Goal: Find specific page/section: Find specific page/section

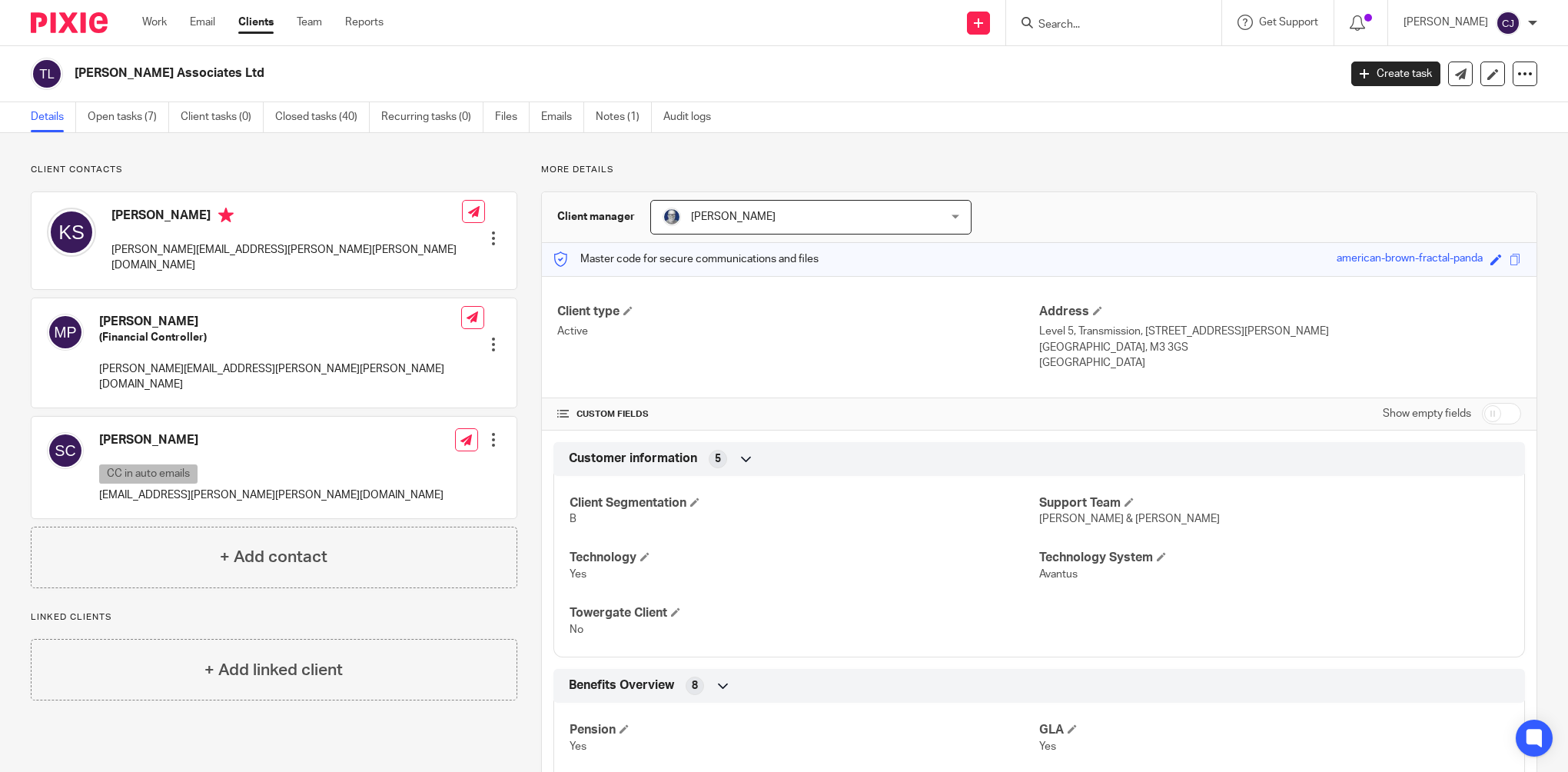
scroll to position [423, 0]
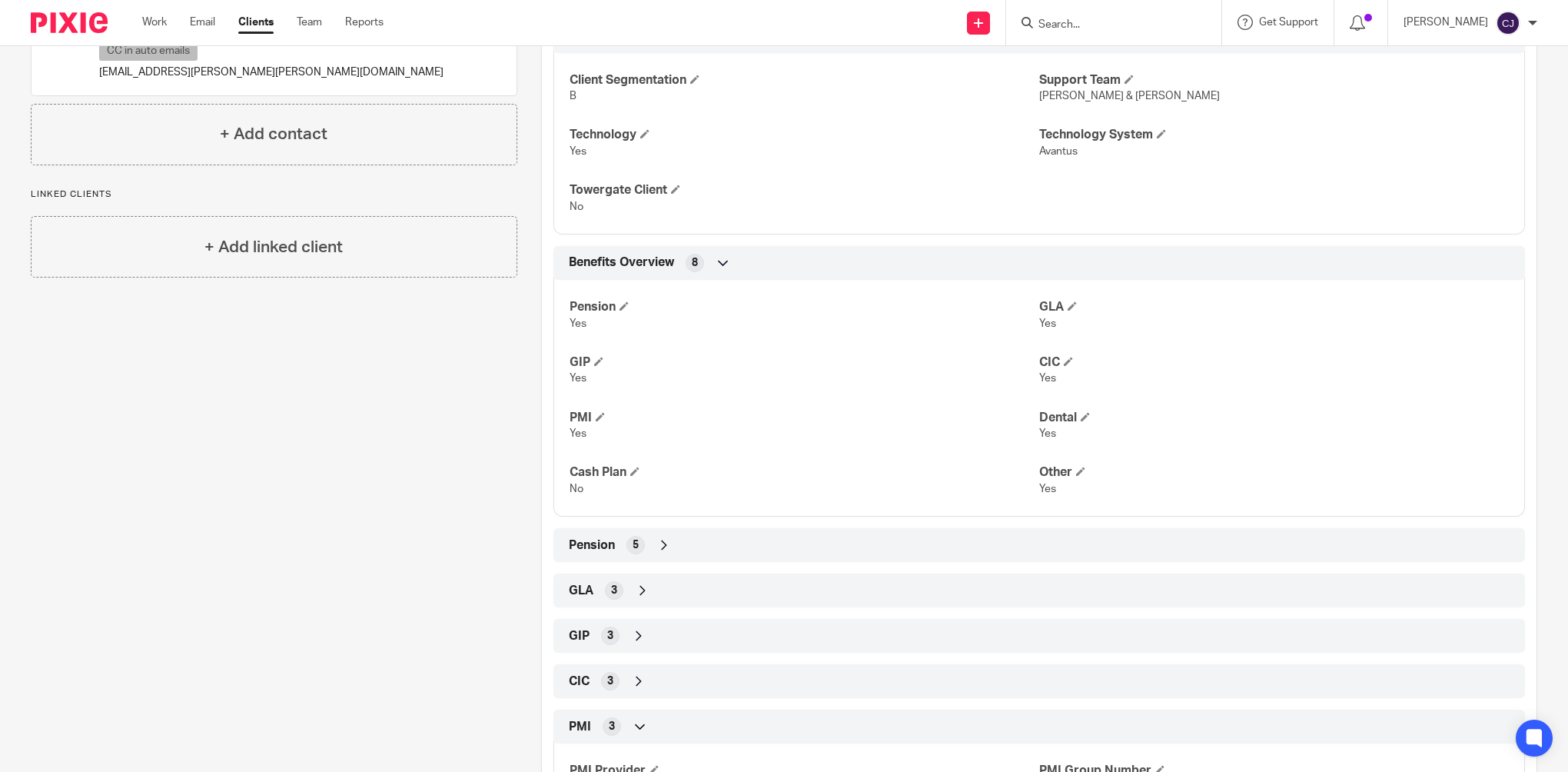
click at [1140, 21] on input "Search" at bounding box center [1106, 25] width 139 height 14
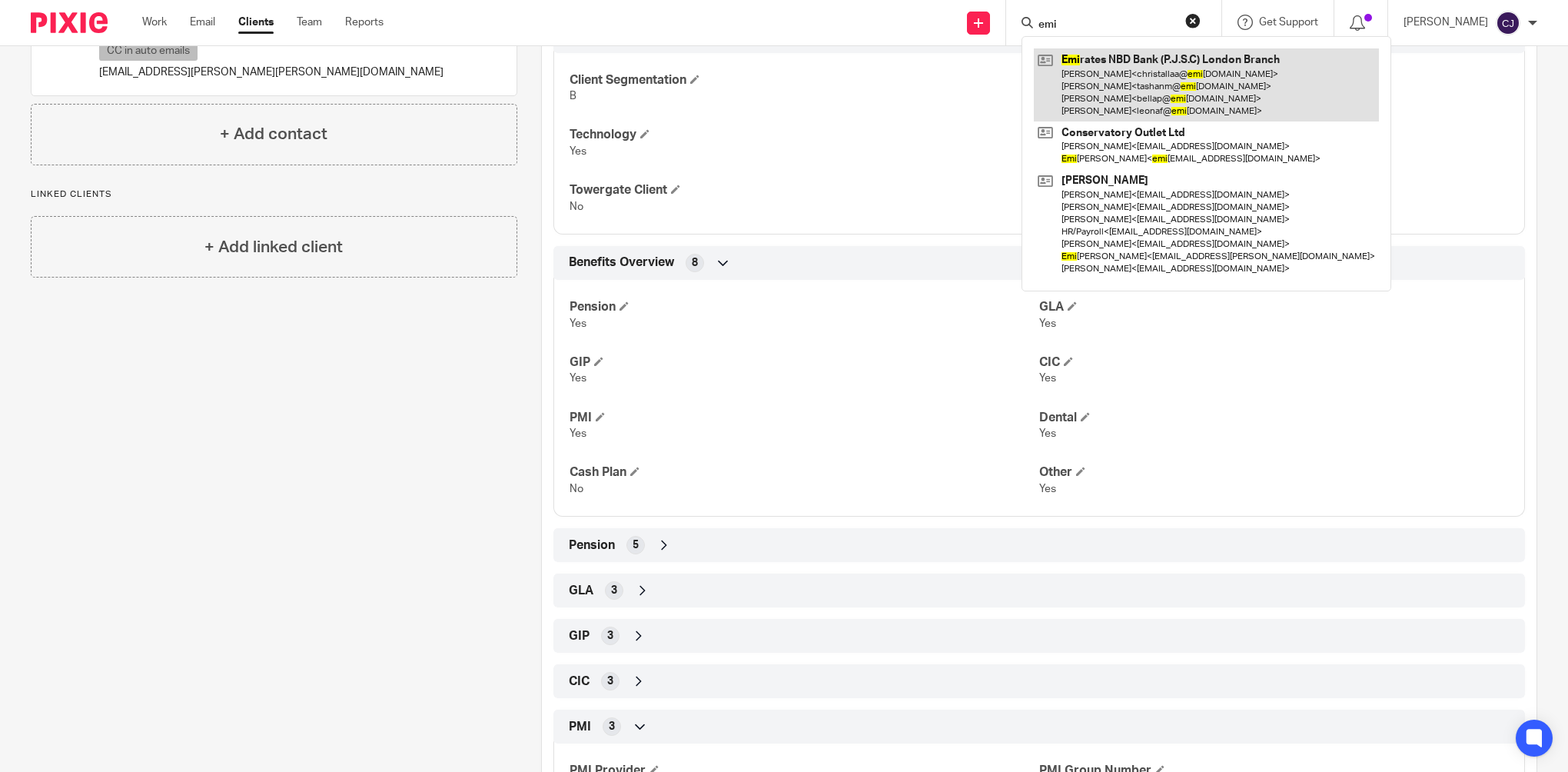
type input "emi"
click at [1162, 91] on link at bounding box center [1207, 84] width 345 height 73
click at [1138, 88] on link at bounding box center [1207, 84] width 345 height 73
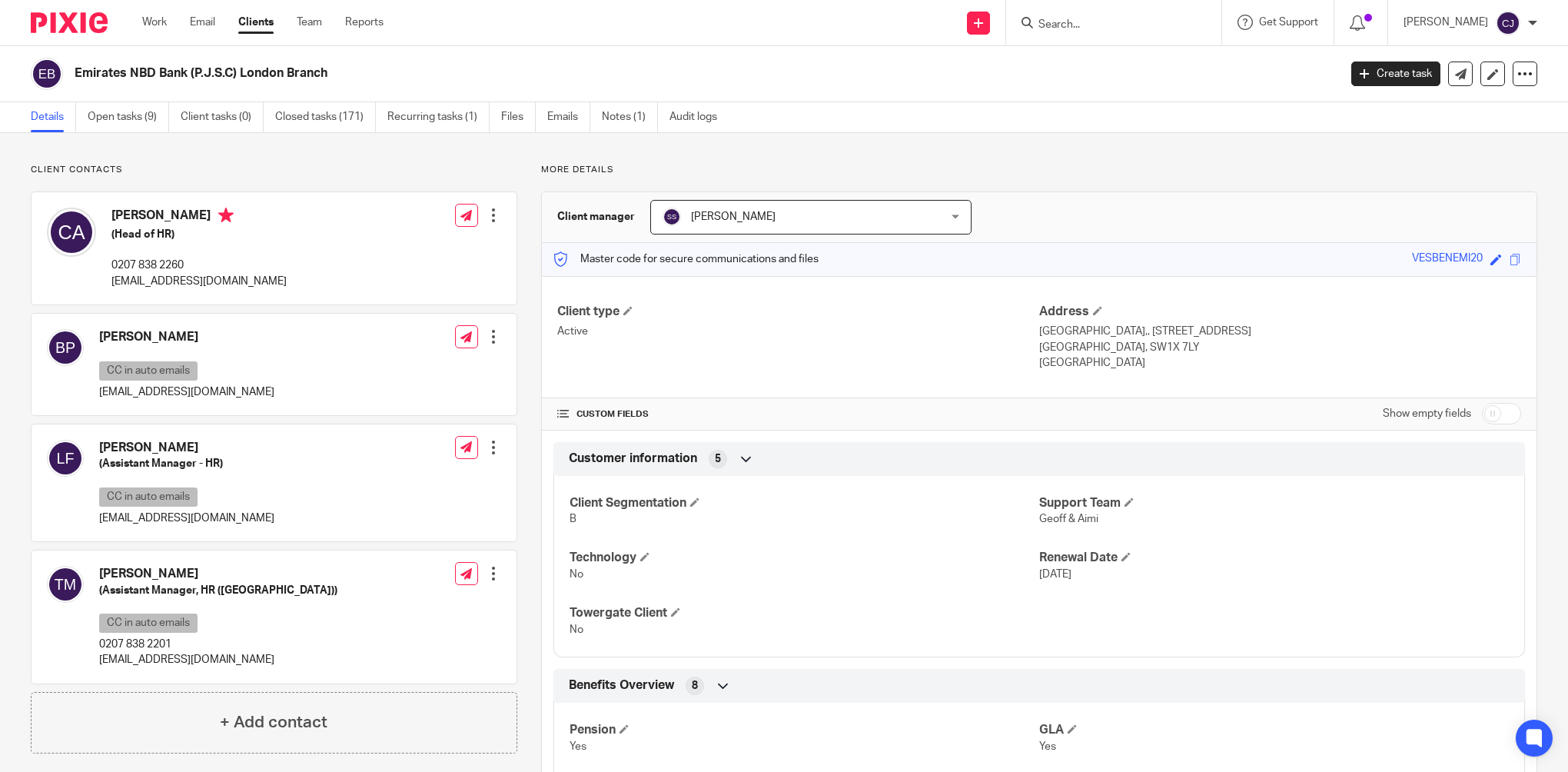
click at [1095, 18] on input "Search" at bounding box center [1106, 25] width 139 height 14
type input "r"
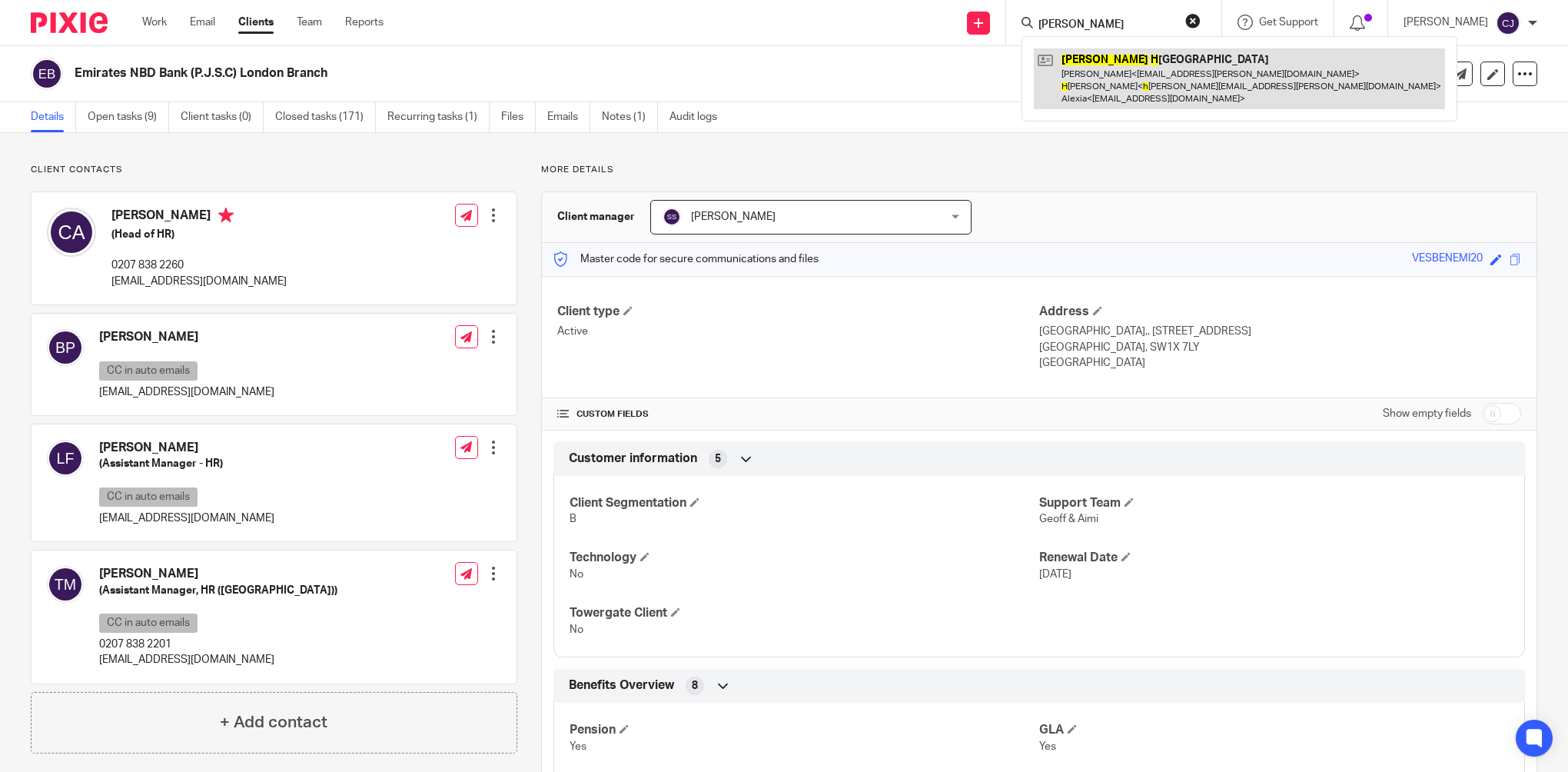
type input "[PERSON_NAME]"
click at [1093, 54] on link at bounding box center [1240, 78] width 411 height 61
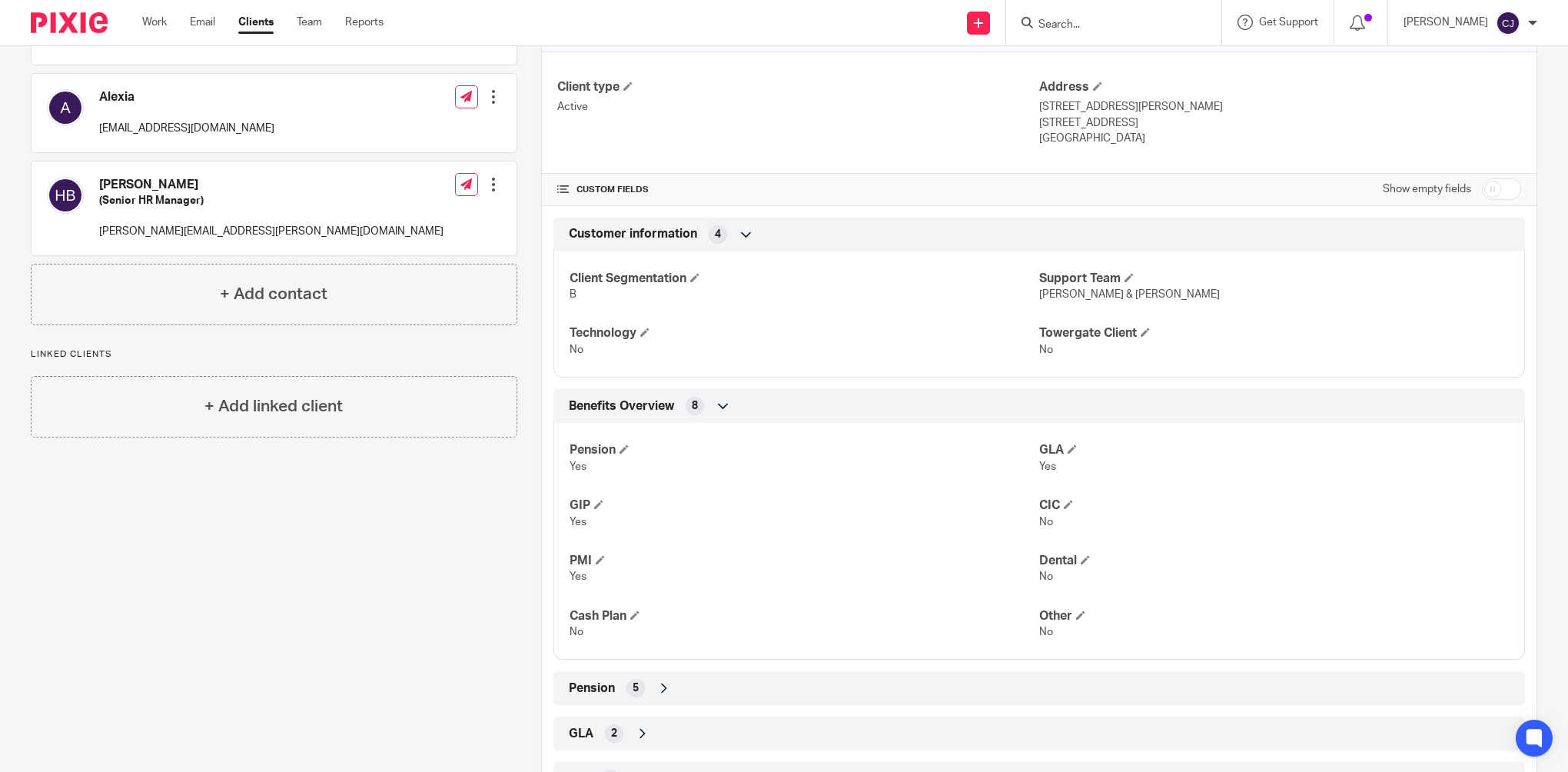
scroll to position [336, 0]
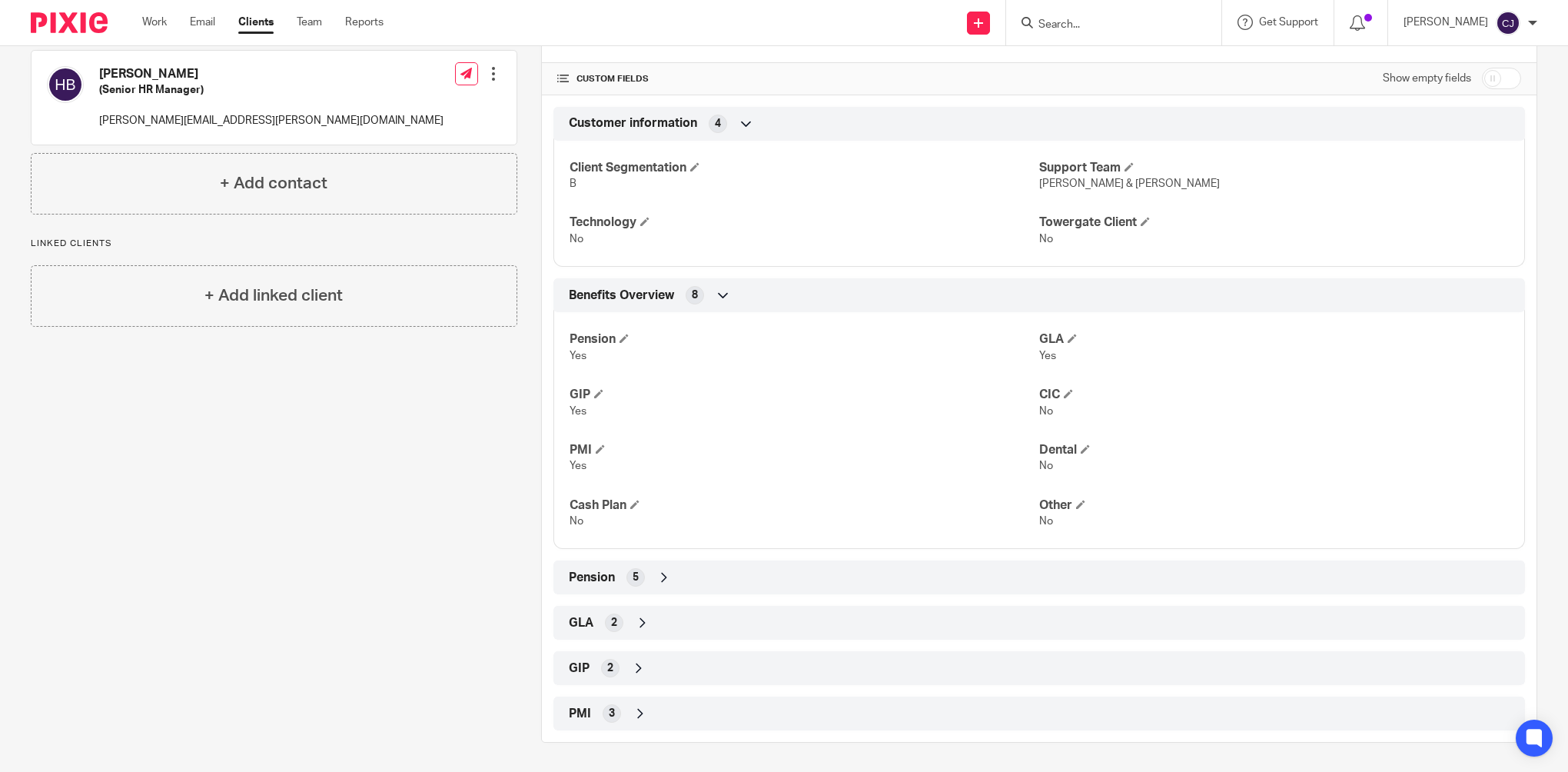
click at [615, 667] on div "GIP 2" at bounding box center [1039, 668] width 948 height 26
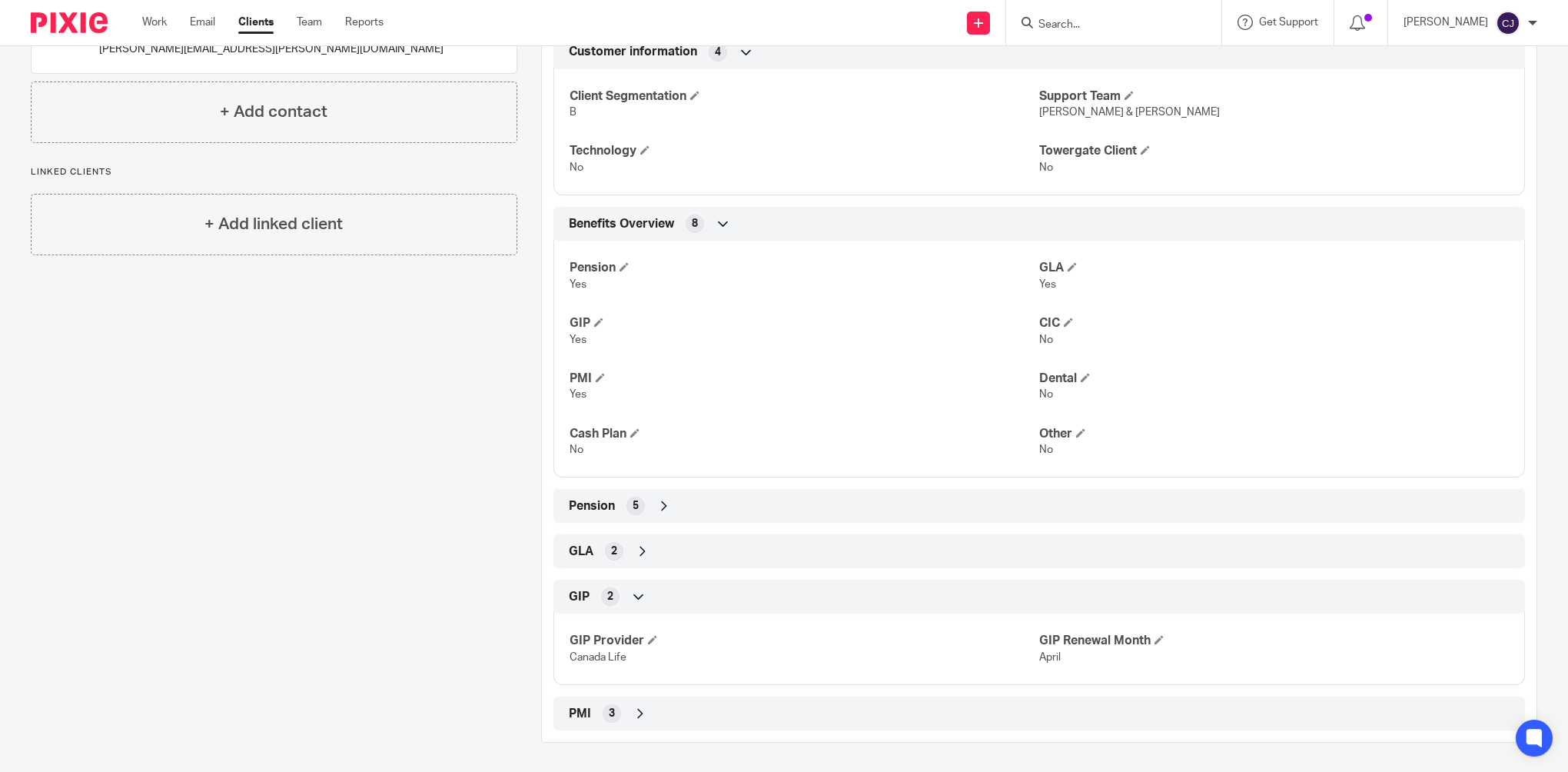
click at [611, 549] on span "2" at bounding box center [614, 551] width 6 height 16
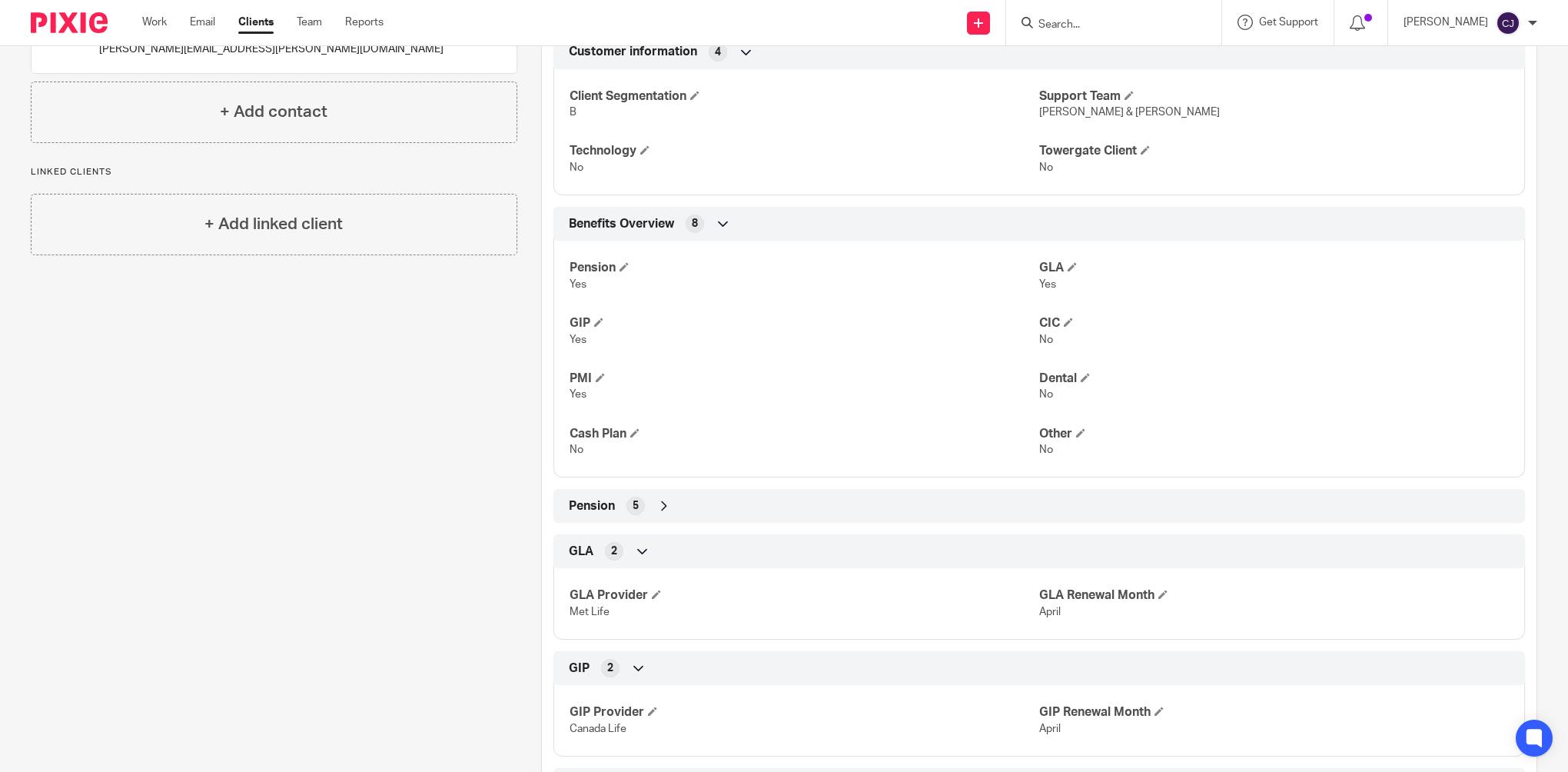
click at [621, 547] on div "GLA 2" at bounding box center [1039, 551] width 948 height 26
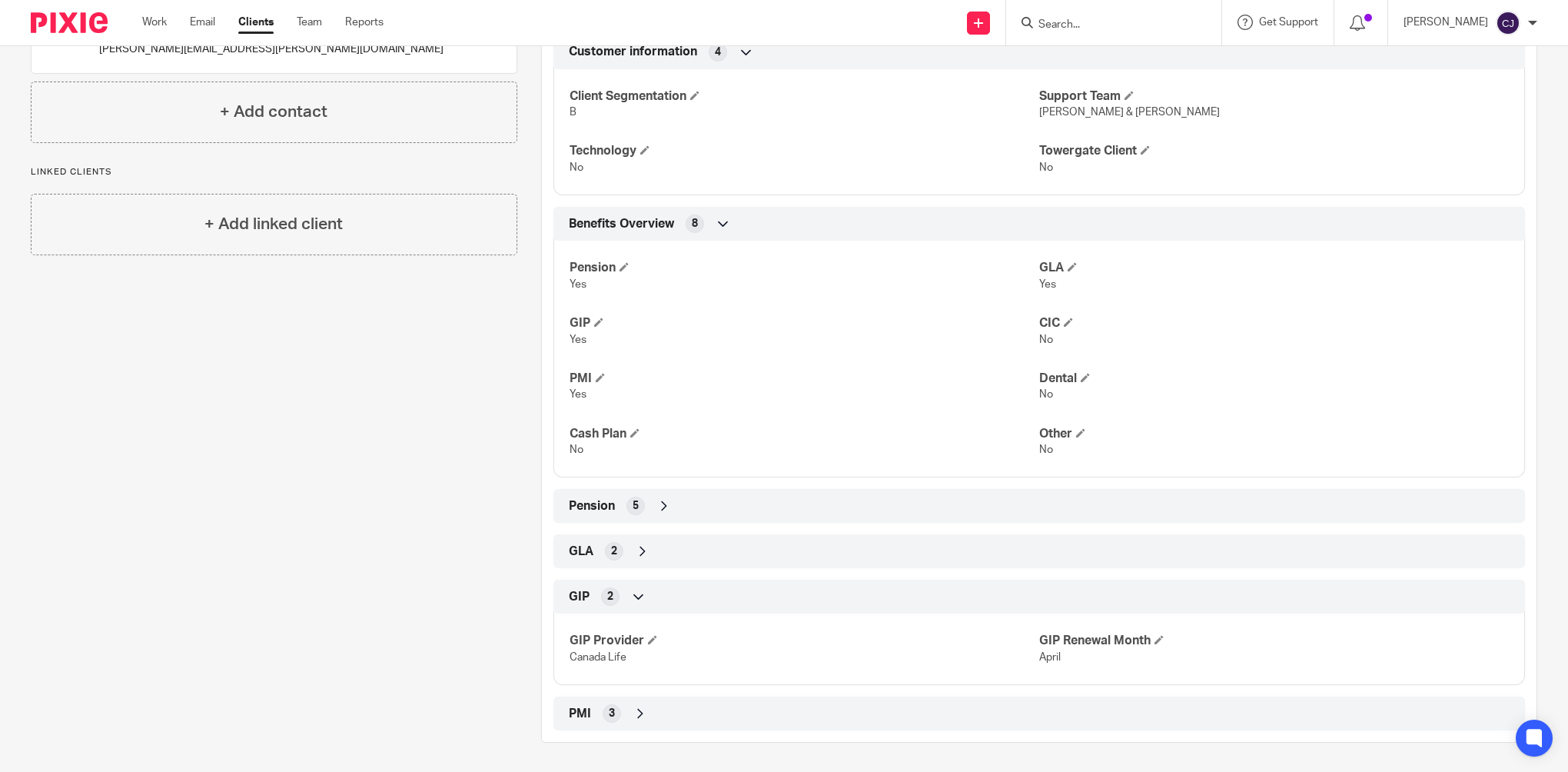
click at [628, 609] on div "GIP 2" at bounding box center [1040, 596] width 972 height 34
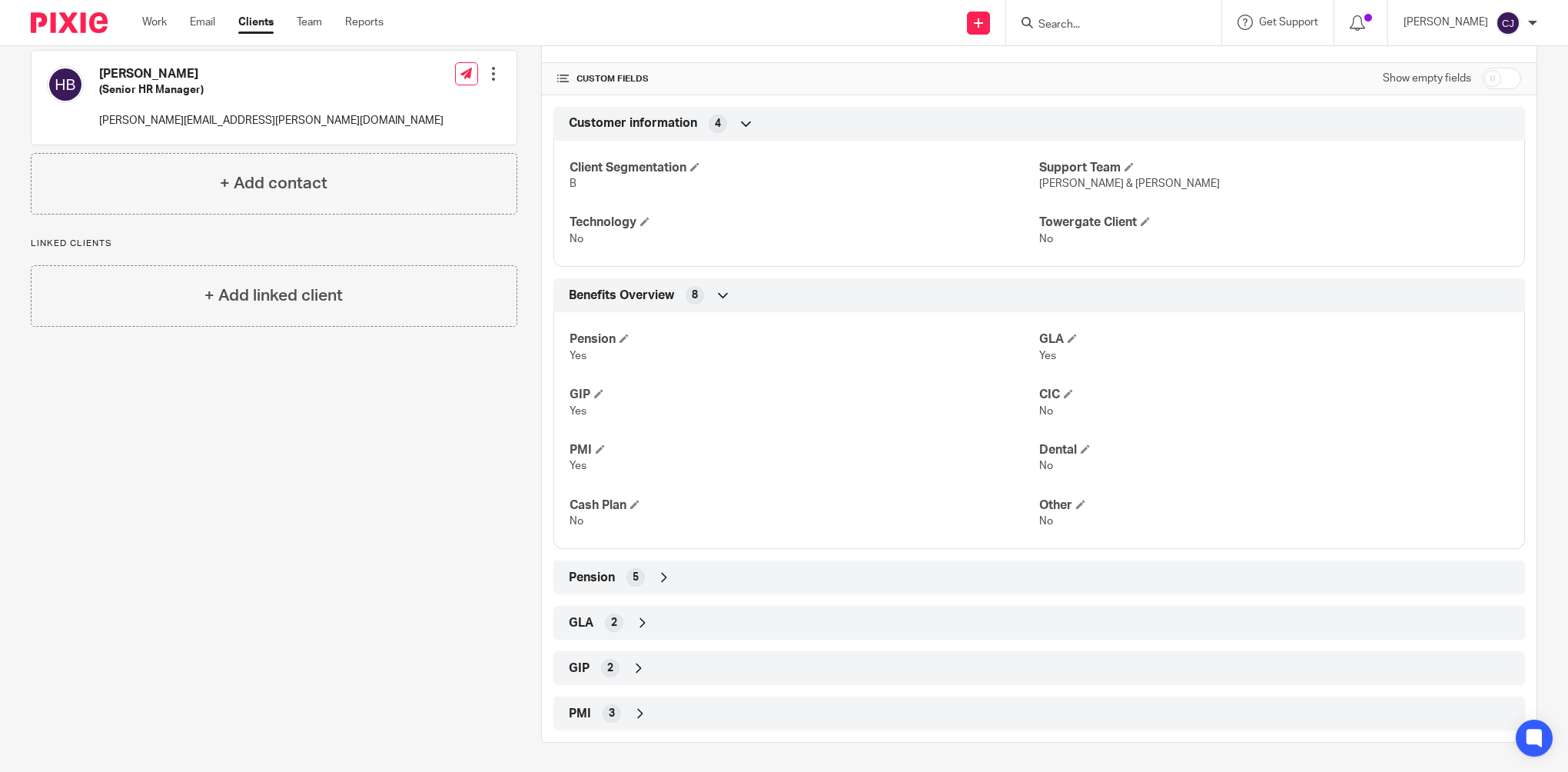
click at [632, 706] on icon at bounding box center [640, 714] width 16 height 16
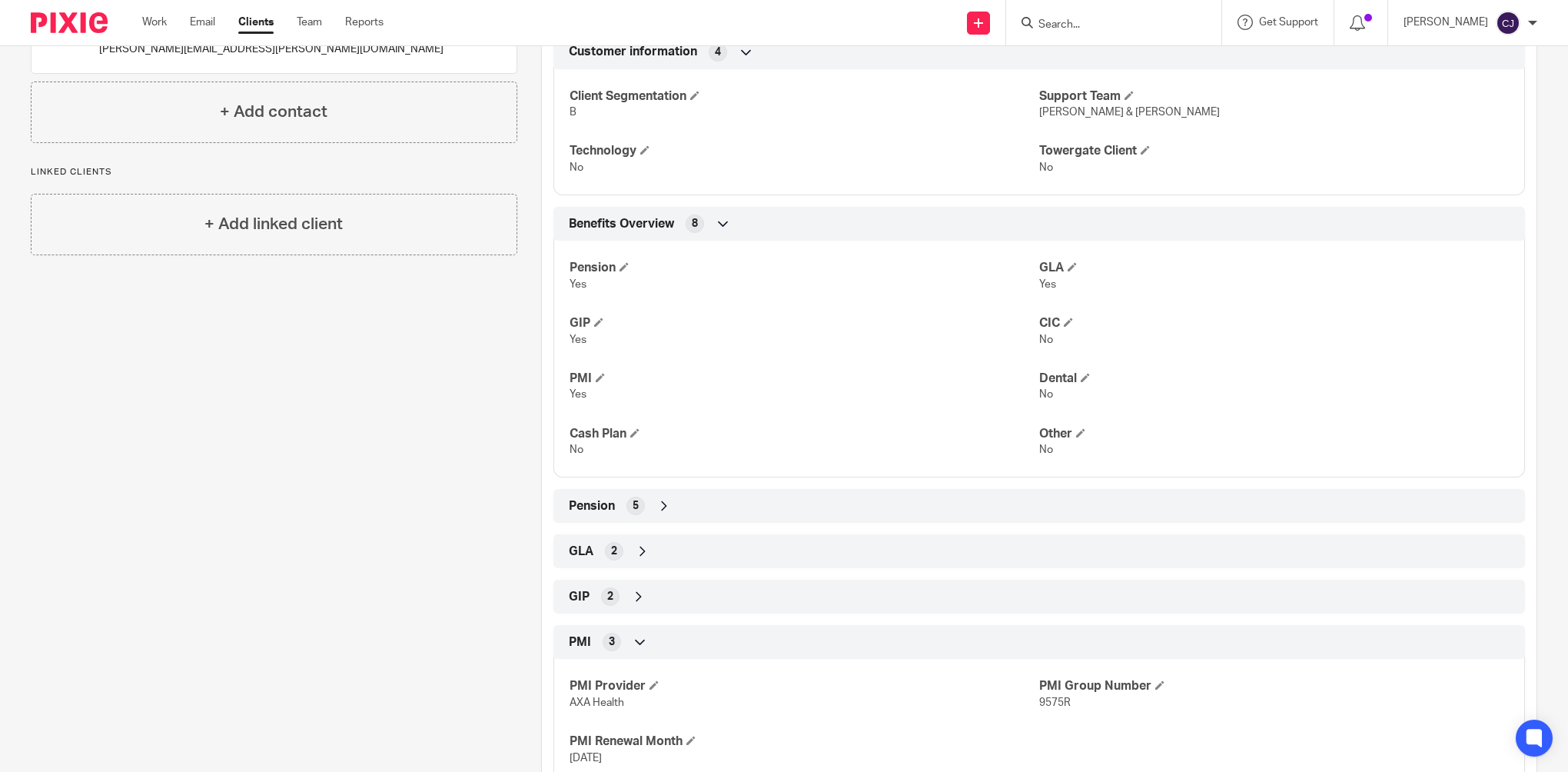
scroll to position [462, 0]
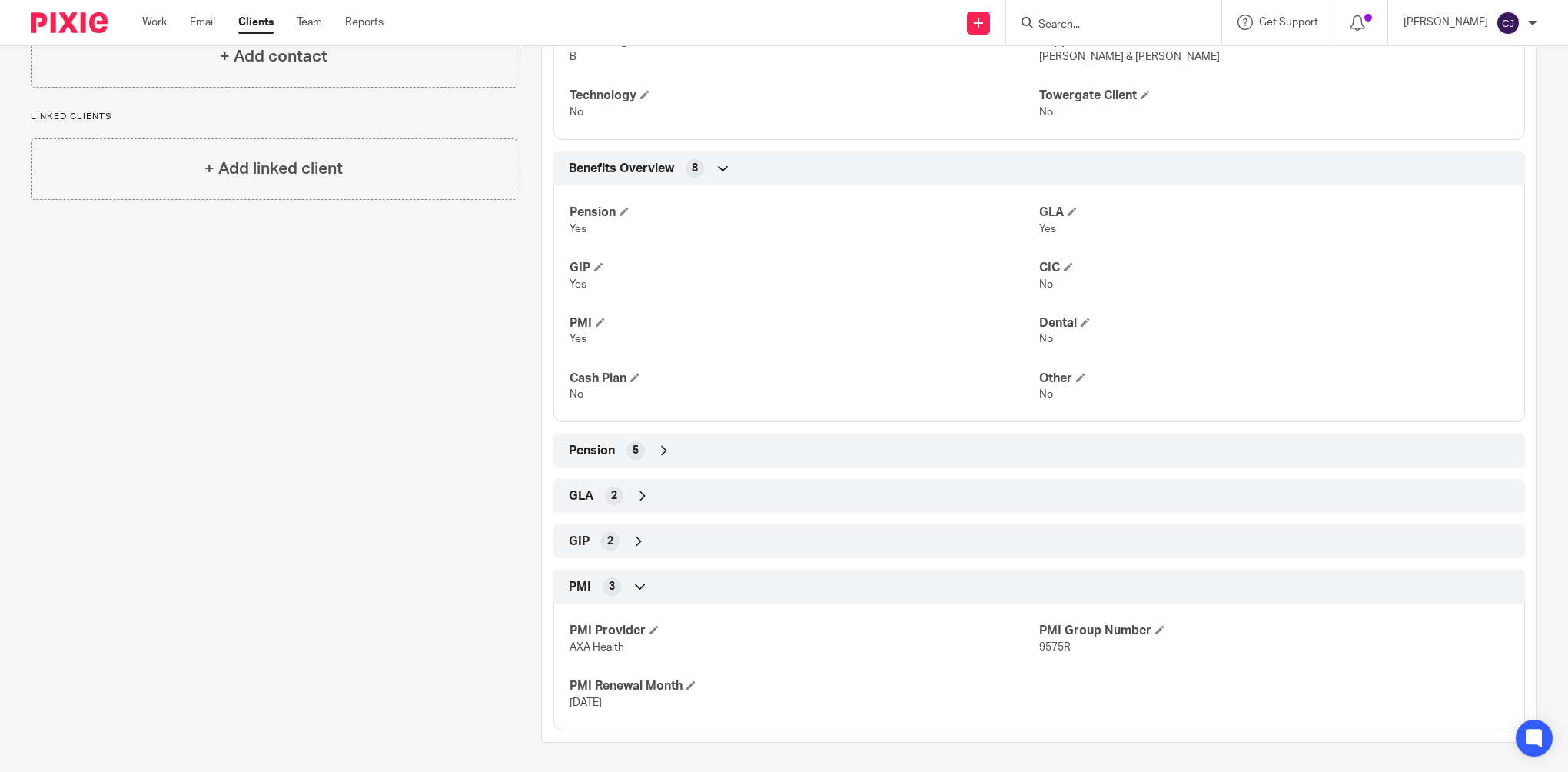
click at [657, 447] on icon at bounding box center [665, 451] width 16 height 16
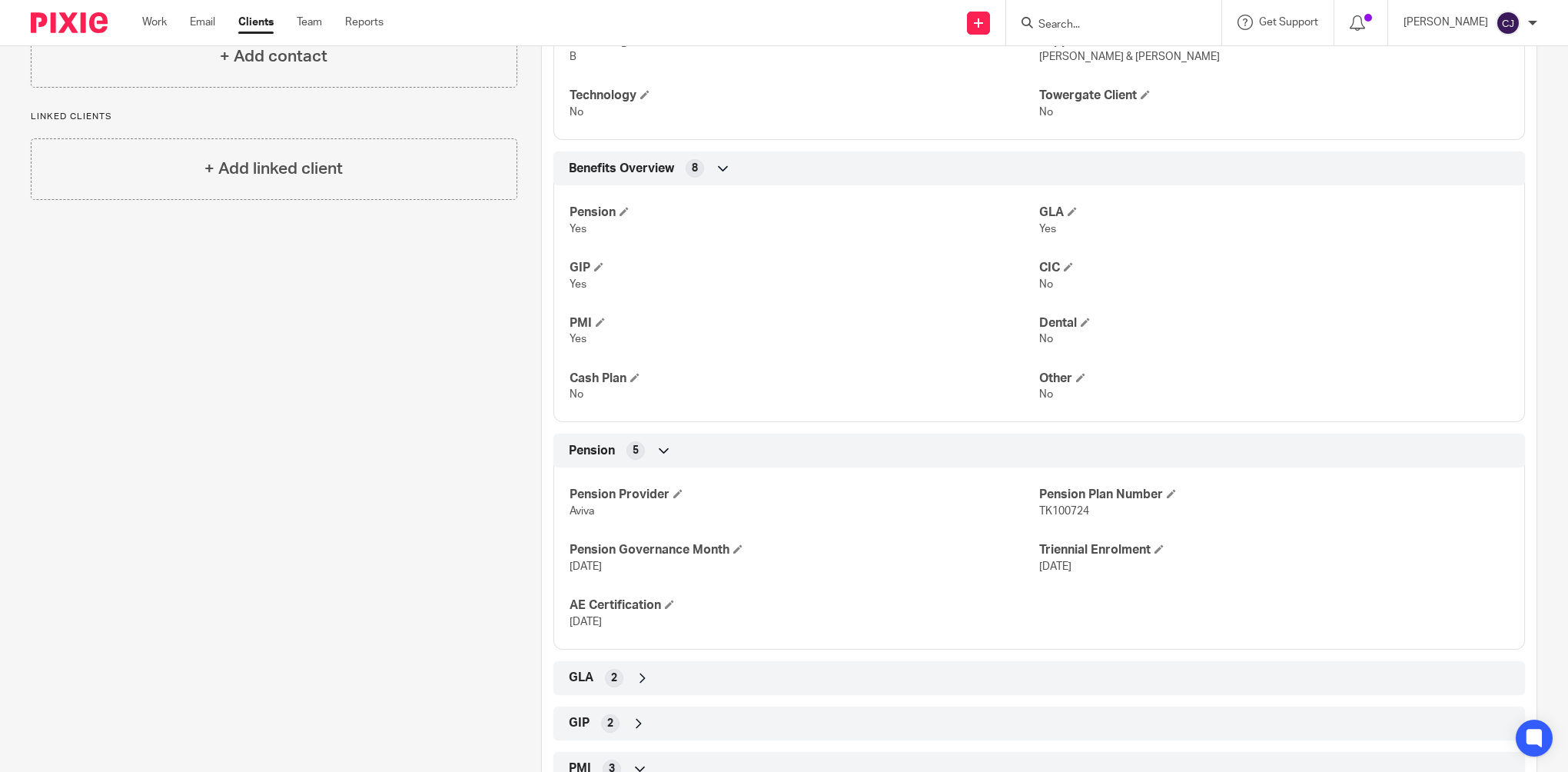
click at [657, 451] on icon at bounding box center [665, 451] width 16 height 16
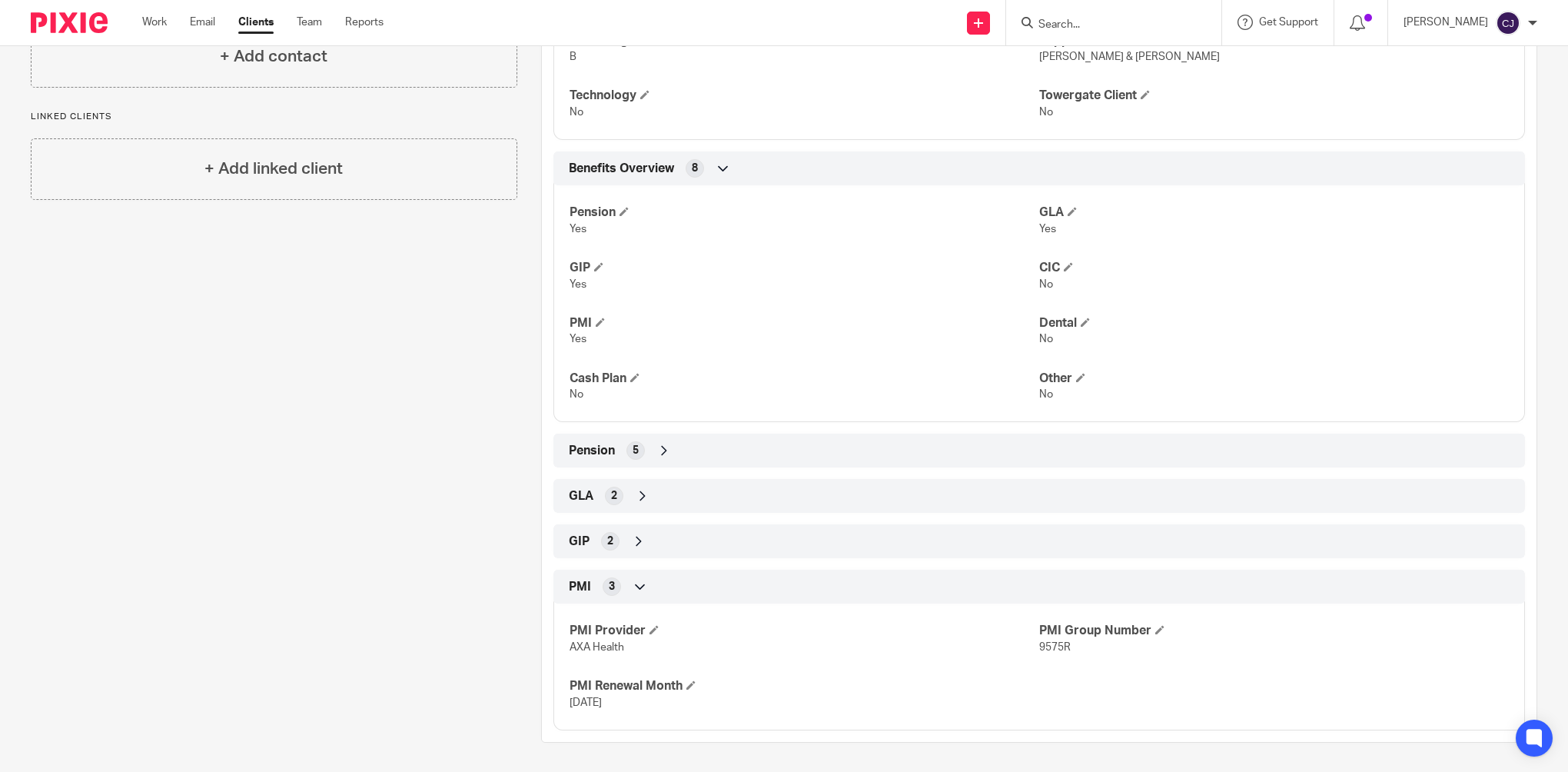
click at [602, 586] on div "3" at bounding box center [611, 586] width 18 height 18
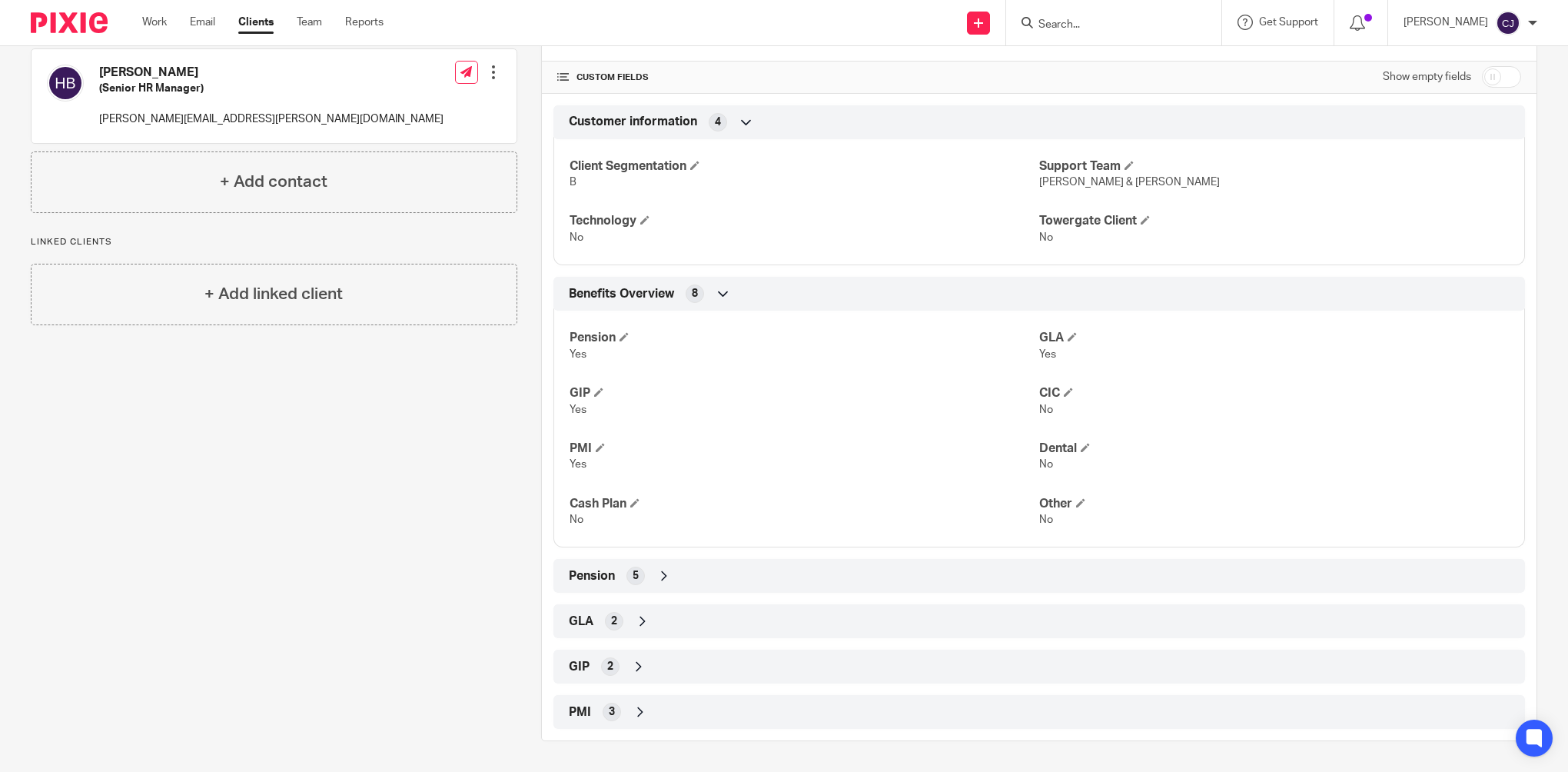
scroll to position [336, 0]
click at [645, 564] on div "Pension 5" at bounding box center [1039, 577] width 948 height 26
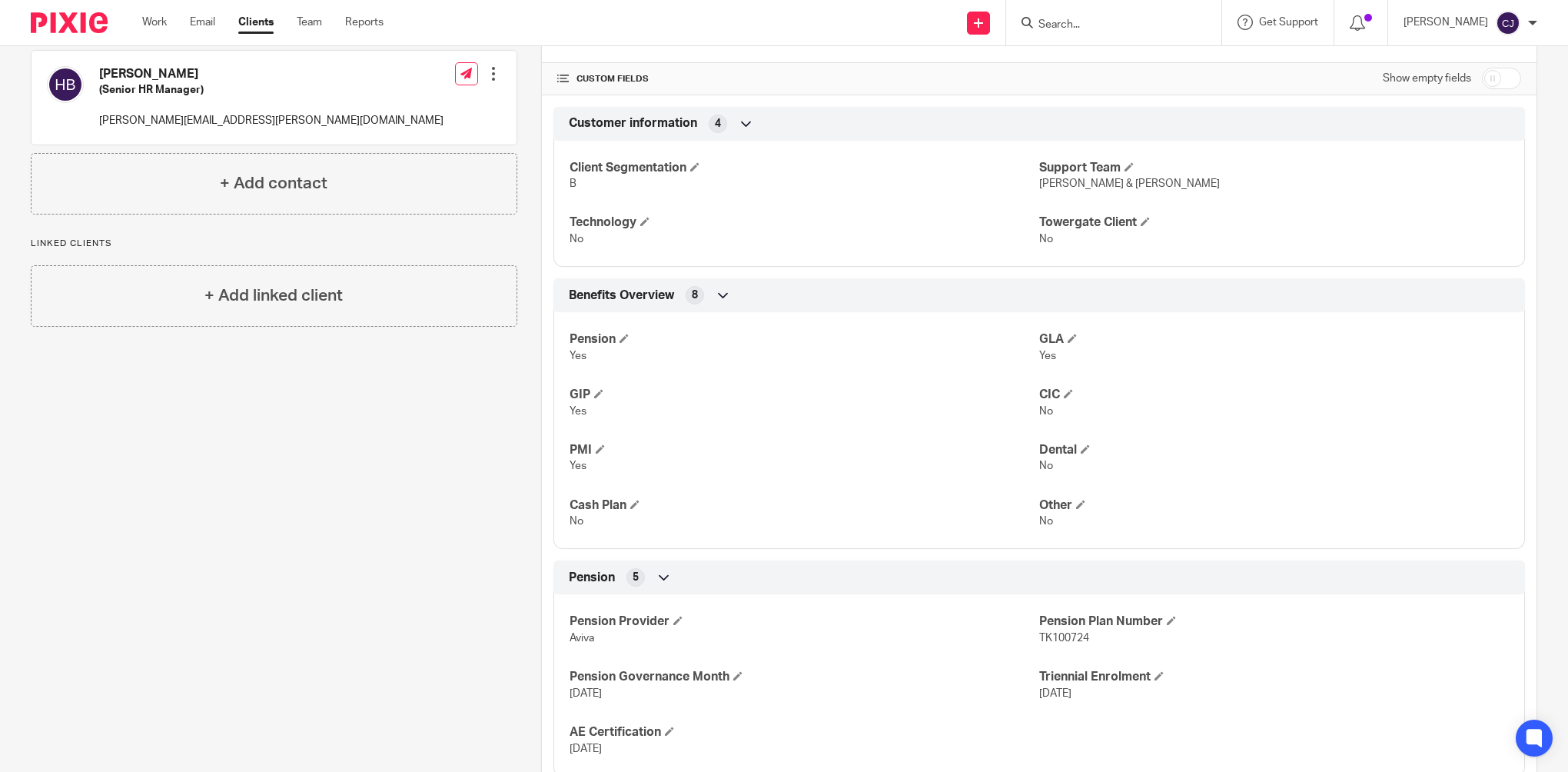
scroll to position [462, 0]
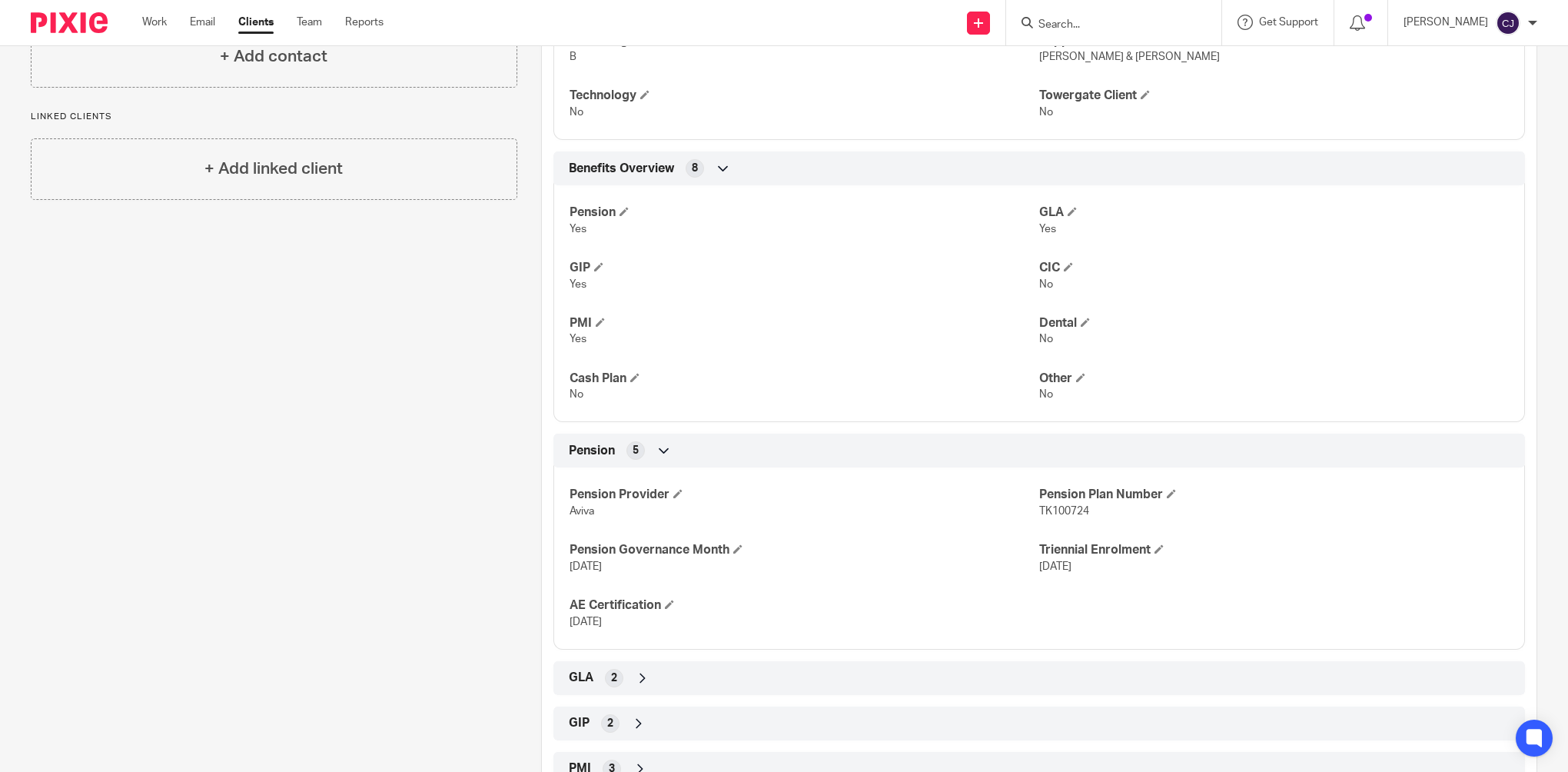
click at [643, 442] on div "Pension 5" at bounding box center [1039, 450] width 948 height 26
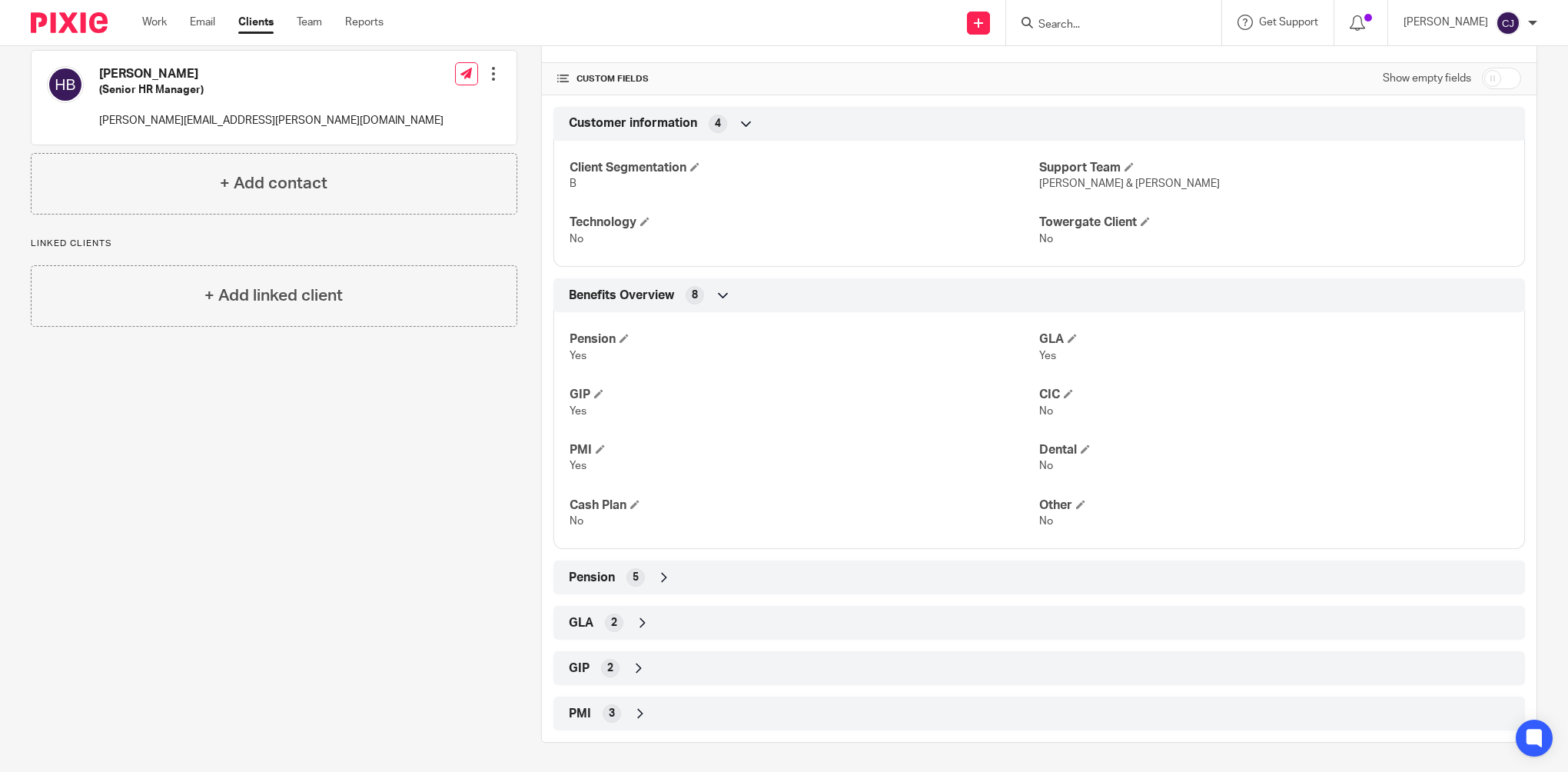
click at [584, 706] on span "PMI" at bounding box center [580, 714] width 22 height 16
